Goal: Transaction & Acquisition: Subscribe to service/newsletter

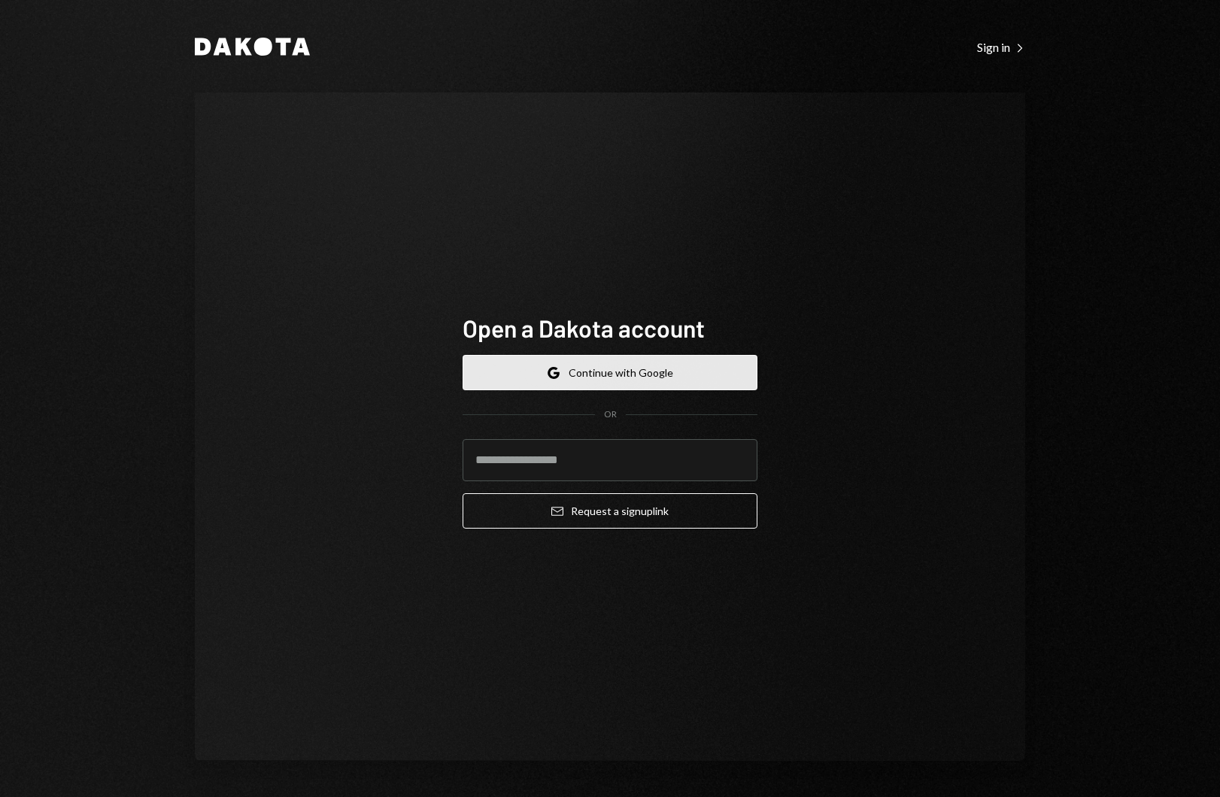
click at [646, 373] on button "Google Continue with Google" at bounding box center [610, 372] width 295 height 35
